Goal: Use online tool/utility: Utilize a website feature to perform a specific function

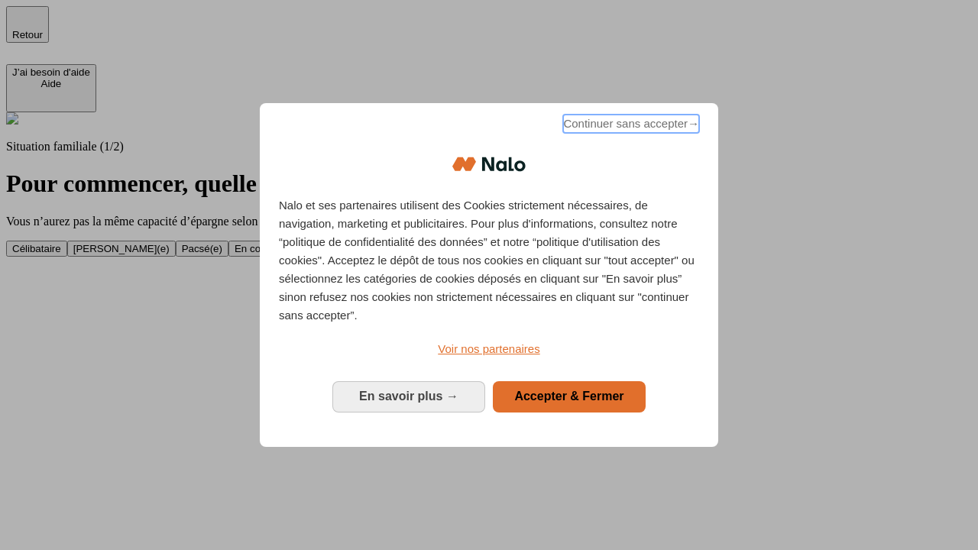
click at [630, 126] on span "Continuer sans accepter →" at bounding box center [631, 124] width 136 height 18
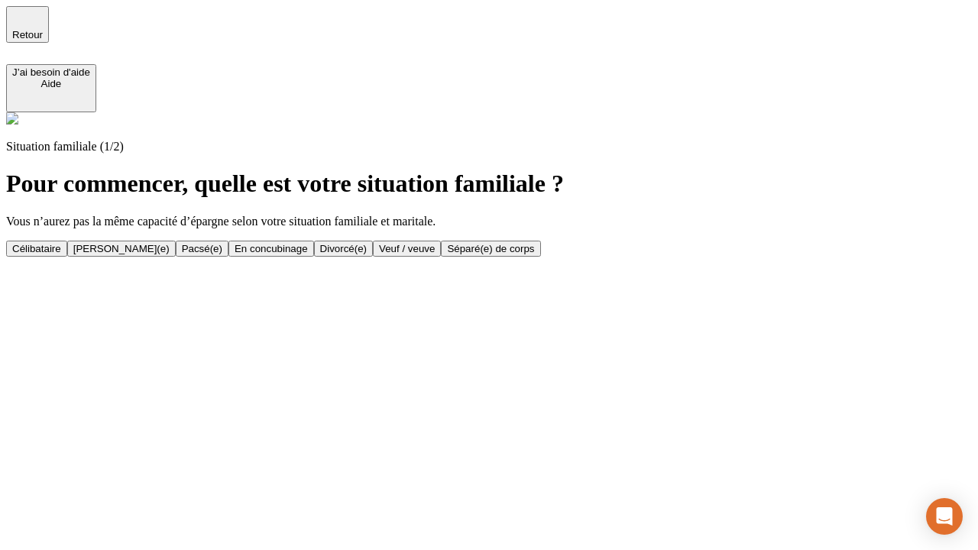
click at [170, 243] on div "[PERSON_NAME](e)" at bounding box center [121, 248] width 96 height 11
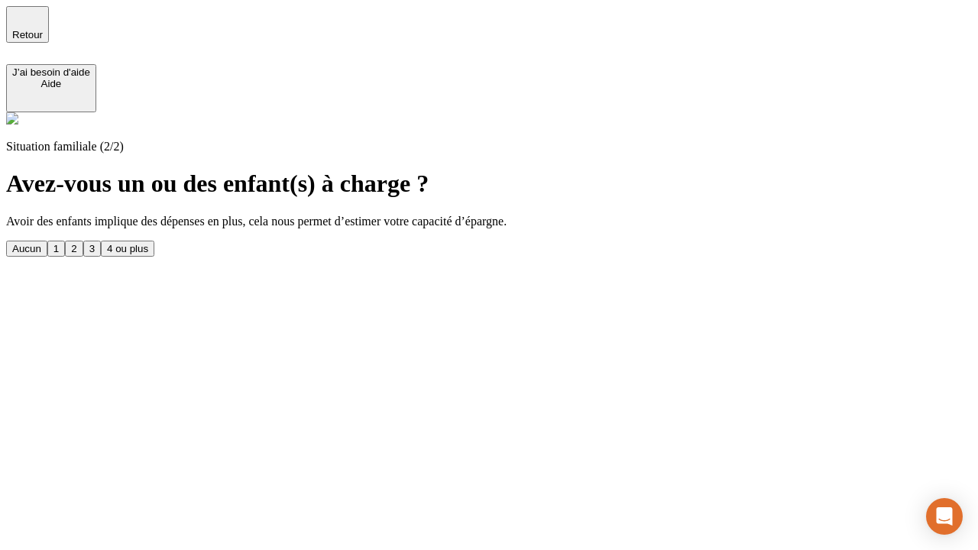
click at [59, 243] on div "1" at bounding box center [56, 248] width 5 height 11
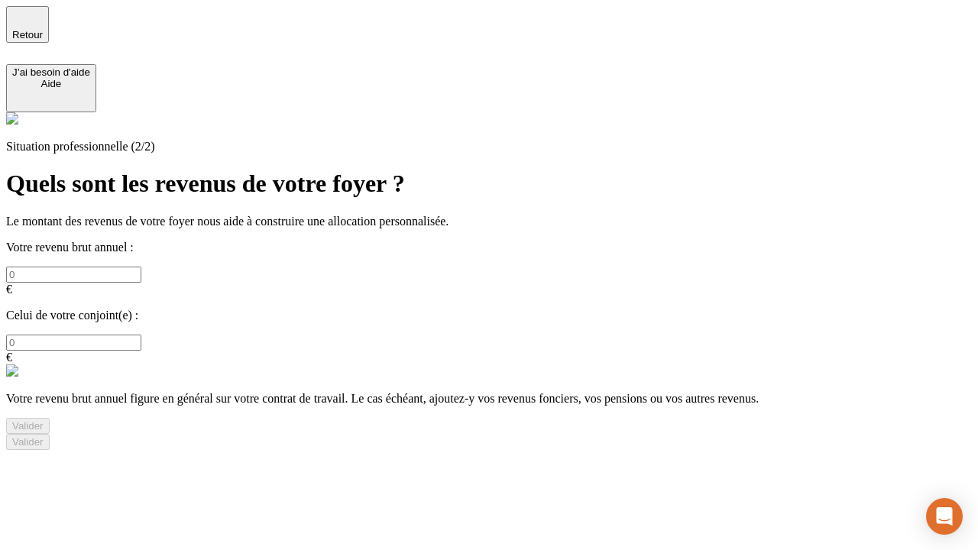
click at [141, 267] on input "text" at bounding box center [73, 275] width 135 height 16
type input "30 000"
click at [141, 335] on input "text" at bounding box center [73, 343] width 135 height 16
type input "40 000"
click at [44, 420] on div "Valider" at bounding box center [27, 425] width 31 height 11
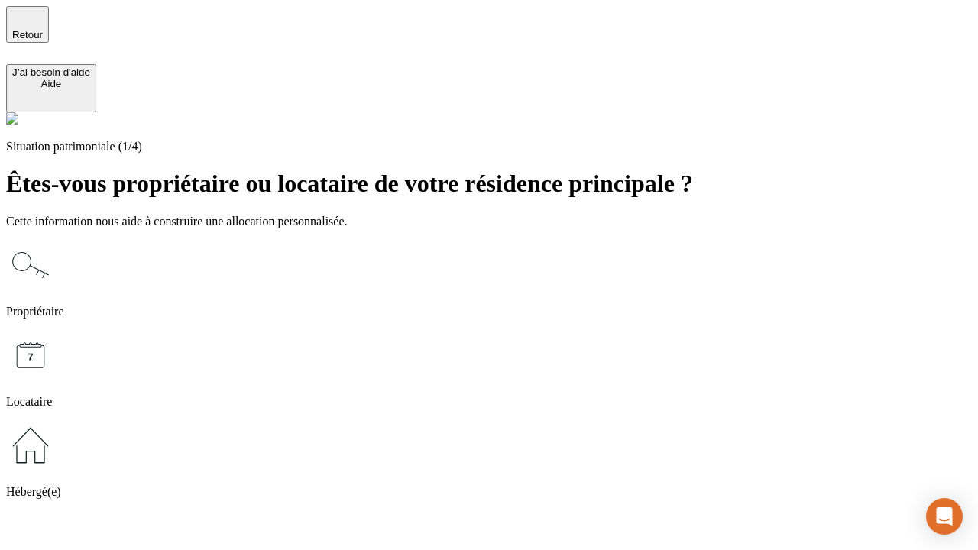
click at [55, 241] on icon at bounding box center [30, 265] width 49 height 49
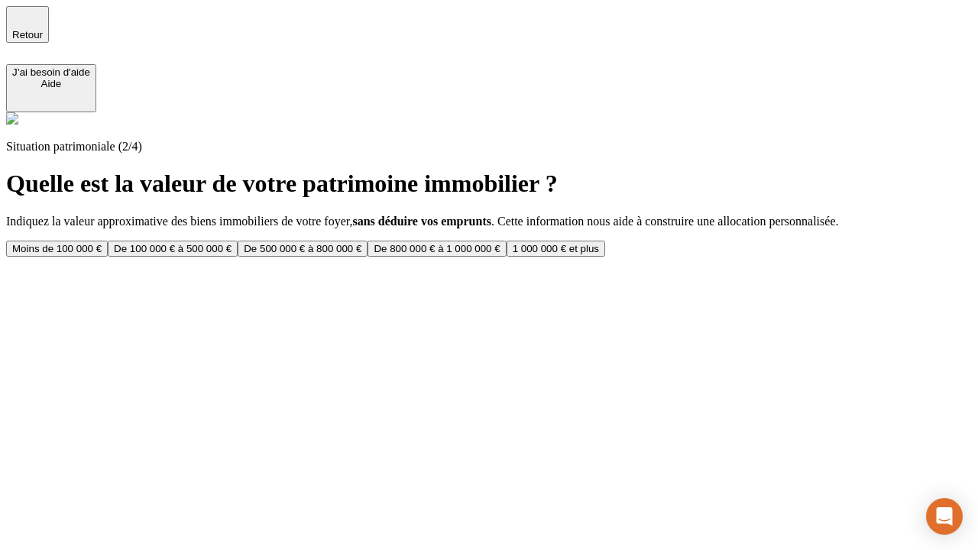
click at [232, 243] on div "De 100 000 € à 500 000 €" at bounding box center [173, 248] width 118 height 11
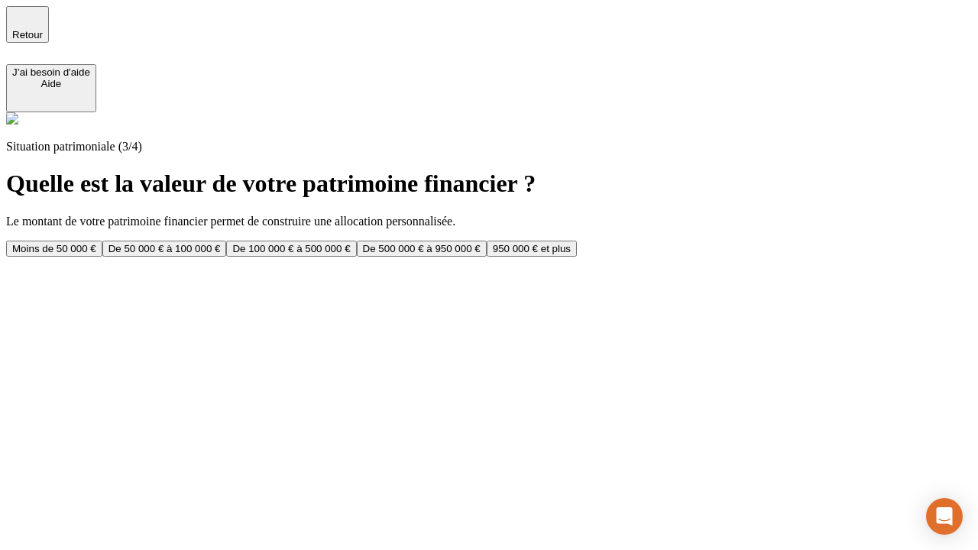
click at [96, 243] on div "Moins de 50 000 €" at bounding box center [54, 248] width 84 height 11
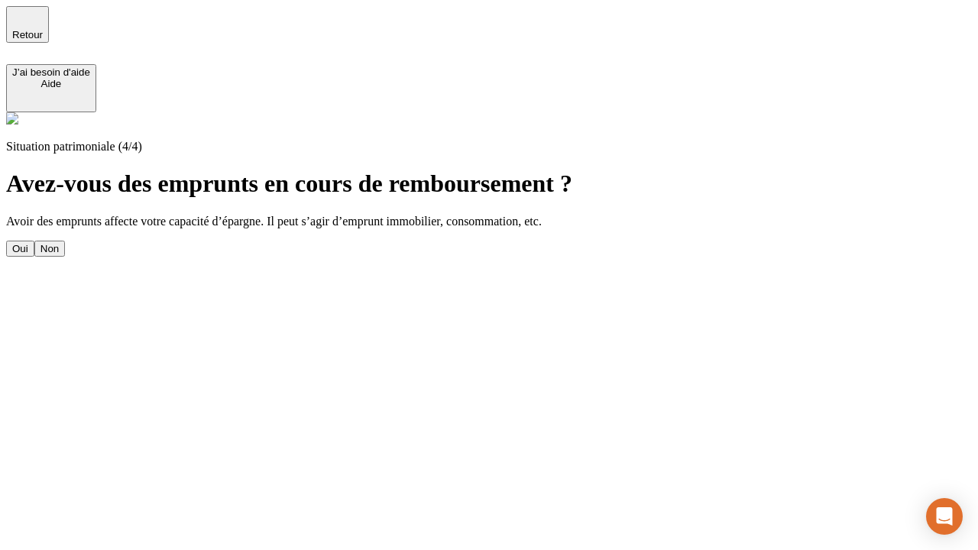
click at [28, 243] on div "Oui" at bounding box center [20, 248] width 16 height 11
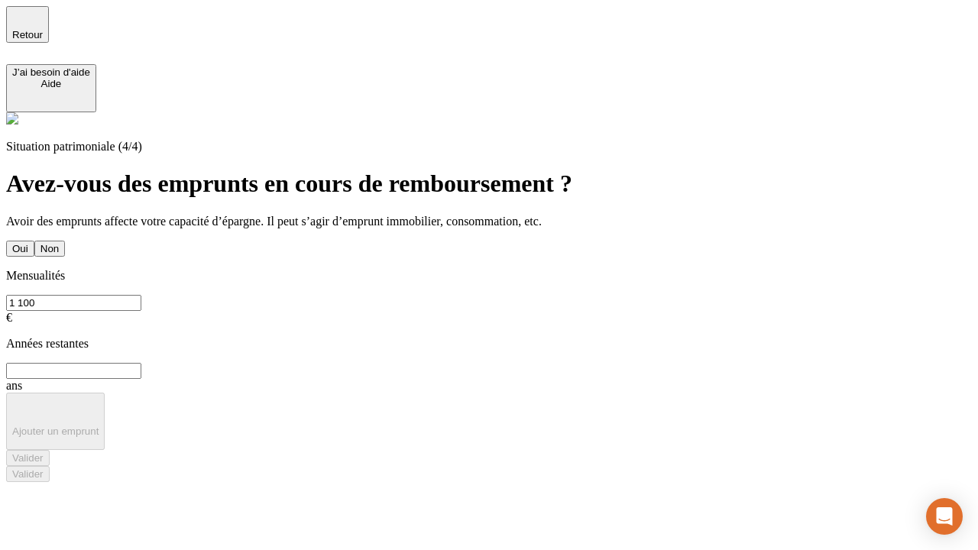
type input "1 100"
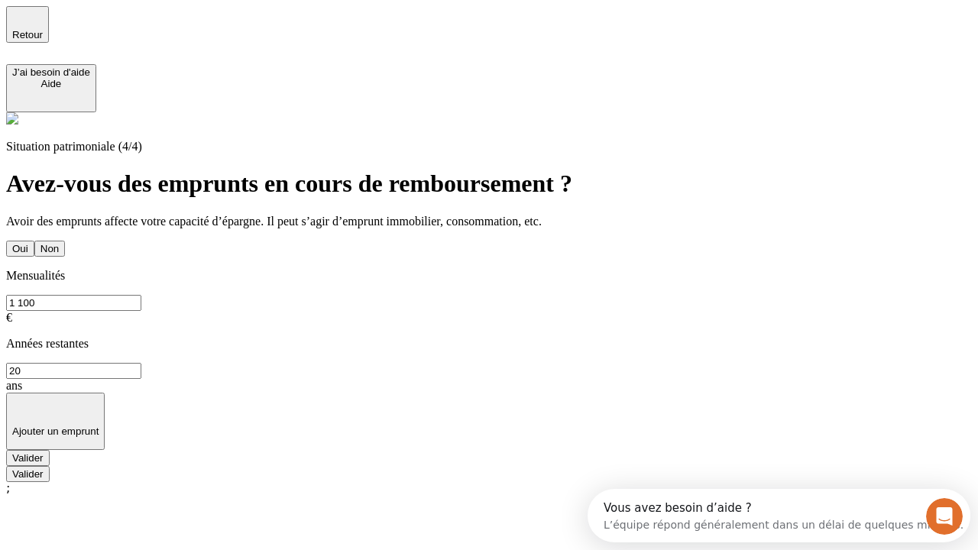
type input "20"
click at [44, 452] on div "Valider" at bounding box center [27, 457] width 31 height 11
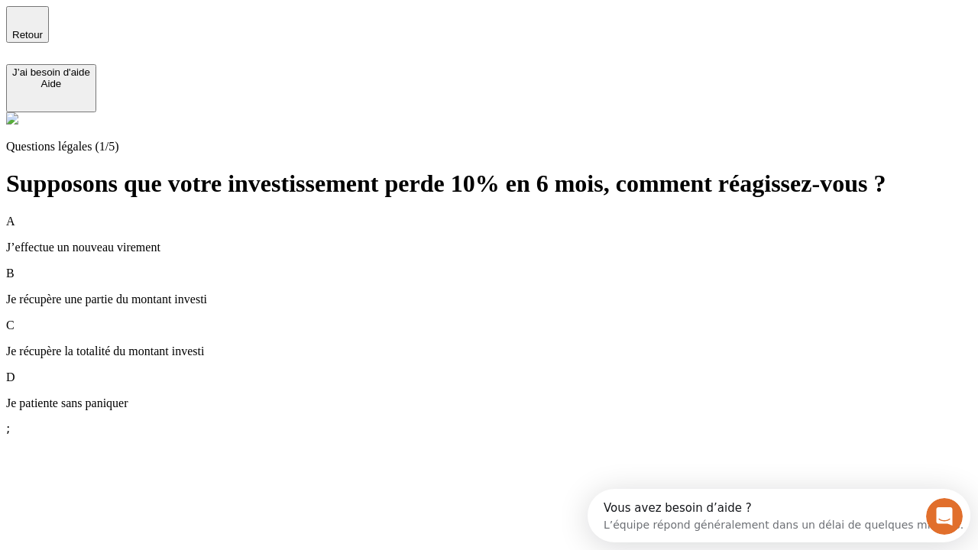
click at [508, 293] on p "Je récupère une partie du montant investi" at bounding box center [489, 300] width 966 height 14
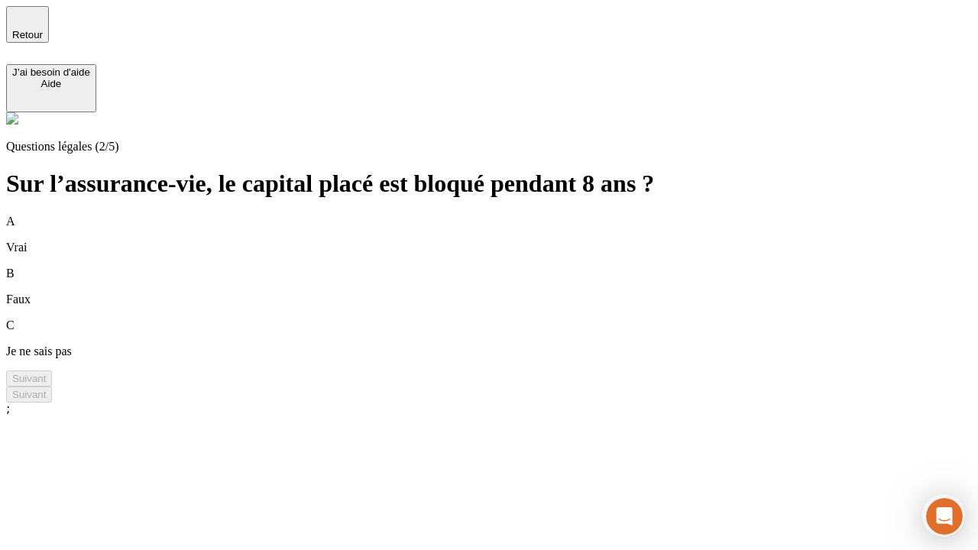
click at [508, 215] on div "A Vrai" at bounding box center [489, 235] width 966 height 40
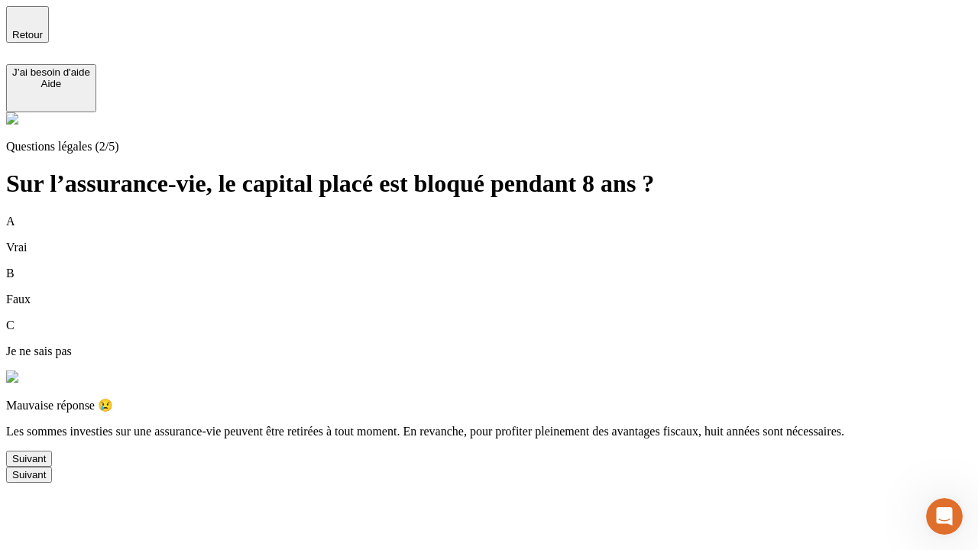
click at [46, 465] on div "Suivant" at bounding box center [29, 458] width 34 height 11
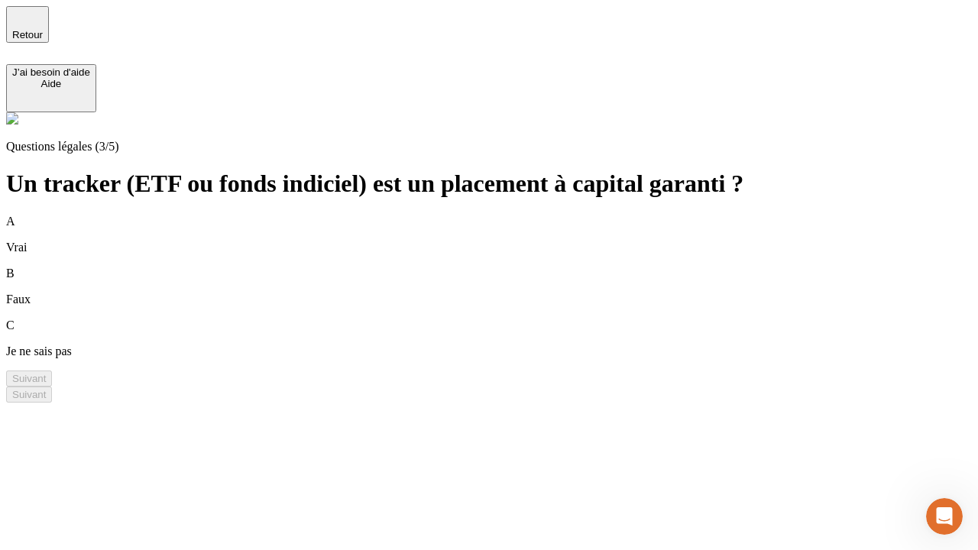
click at [508, 267] on div "B Faux" at bounding box center [489, 287] width 966 height 40
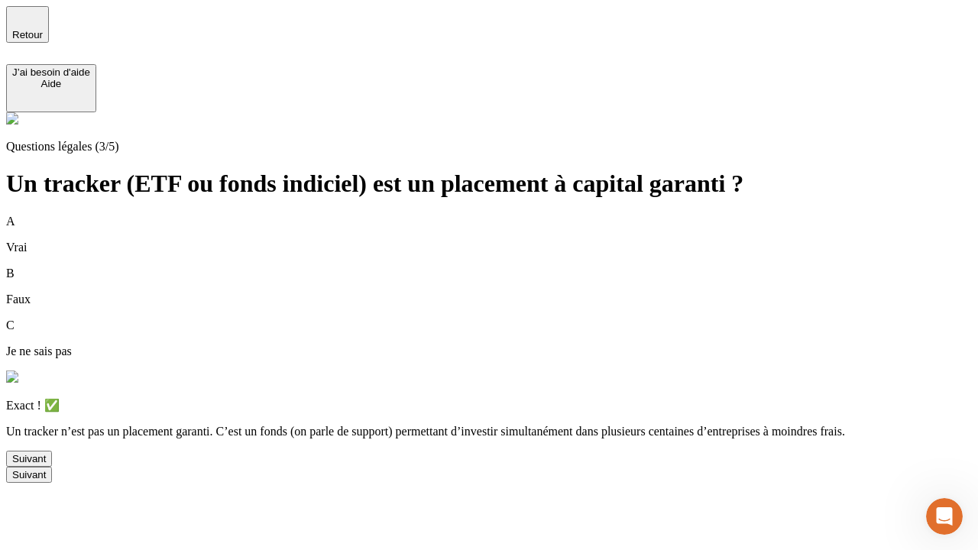
click at [46, 465] on div "Suivant" at bounding box center [29, 458] width 34 height 11
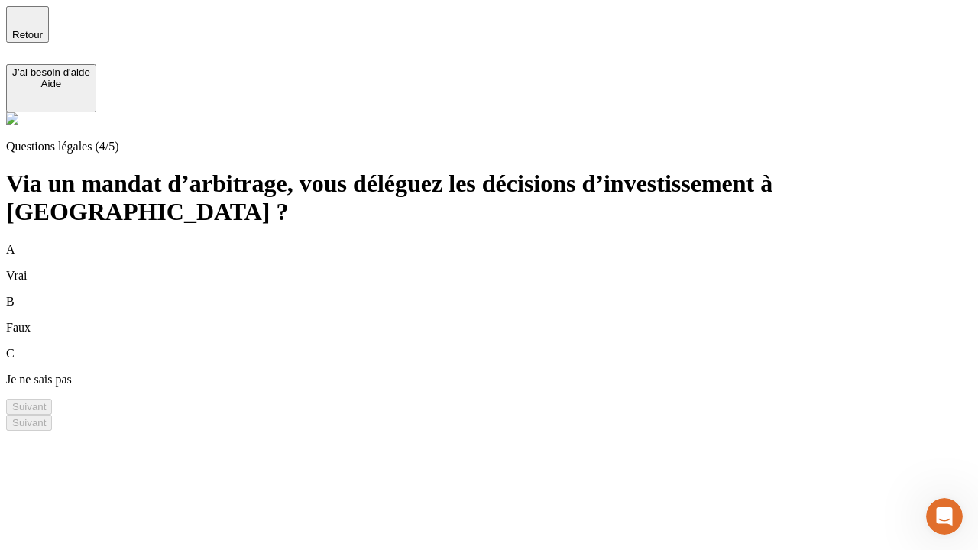
click at [508, 243] on div "A Vrai" at bounding box center [489, 263] width 966 height 40
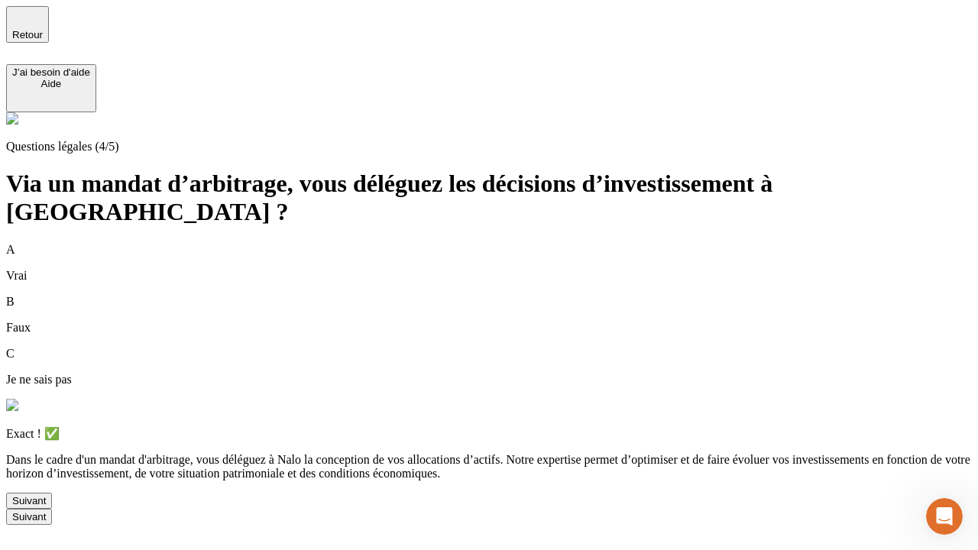
click at [46, 507] on div "Suivant" at bounding box center [29, 500] width 34 height 11
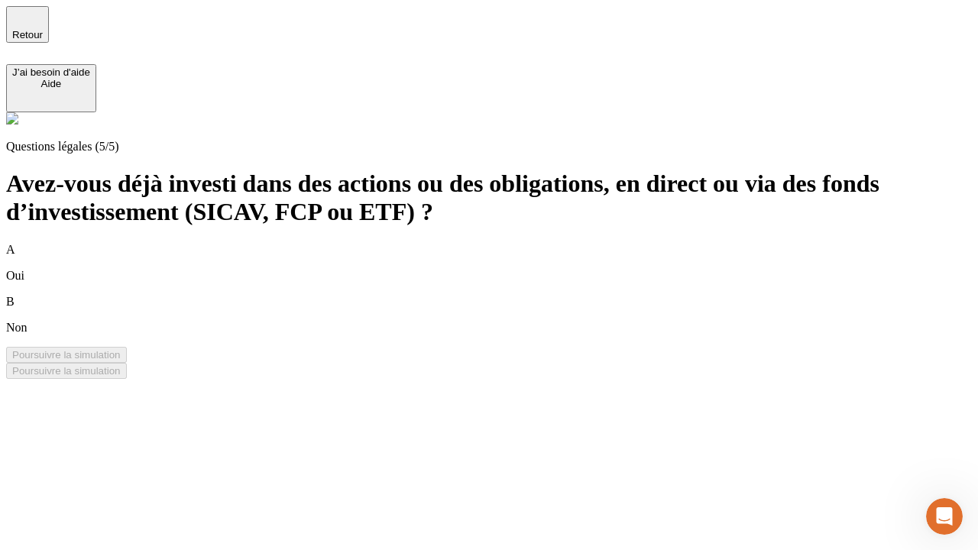
click at [508, 295] on div "B Non" at bounding box center [489, 315] width 966 height 40
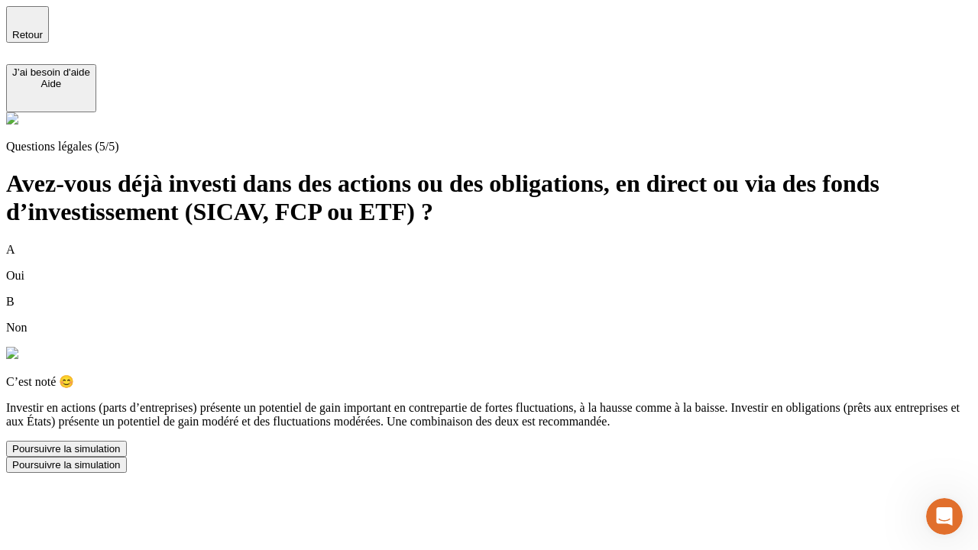
click at [121, 455] on div "Poursuivre la simulation" at bounding box center [66, 448] width 109 height 11
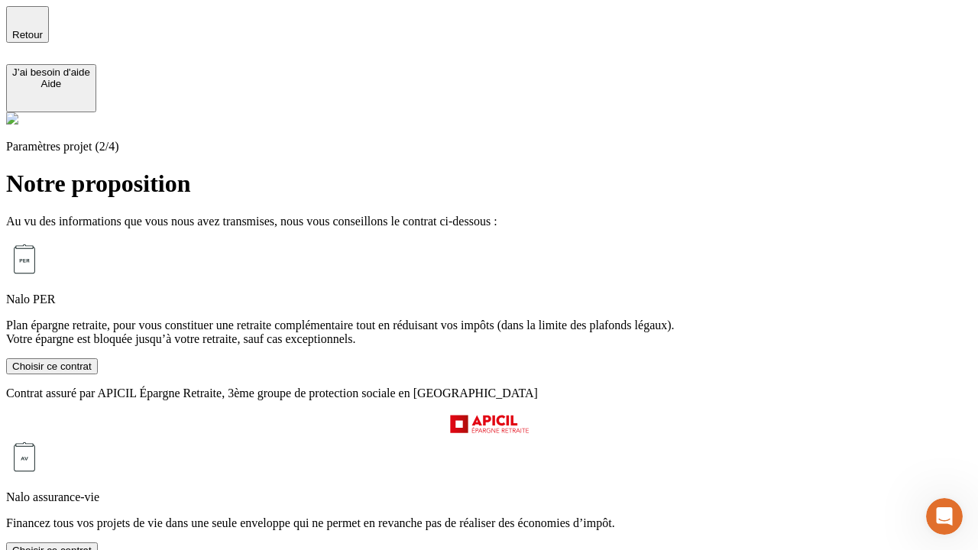
click at [92, 545] on div "Choisir ce contrat" at bounding box center [51, 550] width 79 height 11
